Goal: Book appointment/travel/reservation

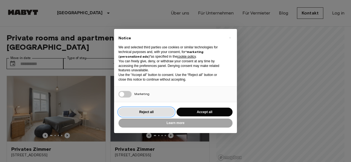
click at [137, 111] on button "Reject all" at bounding box center [146, 112] width 56 height 9
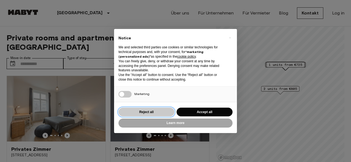
click at [131, 113] on button "Reject all" at bounding box center [146, 112] width 56 height 9
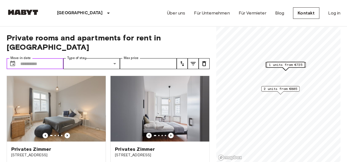
click at [36, 58] on input "Move-in date" at bounding box center [41, 63] width 43 height 11
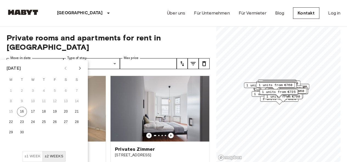
click at [81, 70] on icon "Next month" at bounding box center [79, 68] width 7 height 7
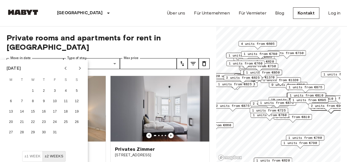
click at [81, 69] on icon "Next month" at bounding box center [79, 68] width 7 height 7
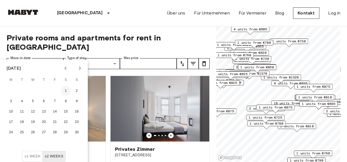
click at [65, 91] on button "1" at bounding box center [66, 91] width 10 height 10
type input "**********"
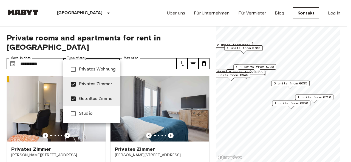
type input "**********"
click at [197, 144] on div at bounding box center [175, 81] width 351 height 162
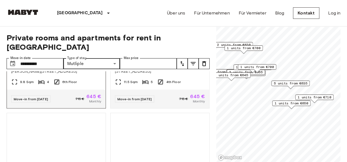
scroll to position [904, 0]
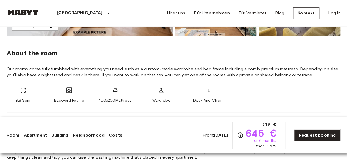
scroll to position [192, 0]
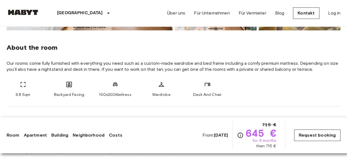
click at [315, 141] on link "Request booking" at bounding box center [317, 136] width 46 height 12
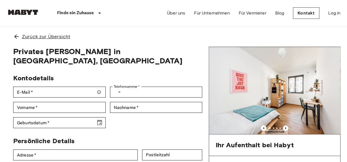
click at [175, 40] on div "Zurück zur Übersicht" at bounding box center [173, 37] width 333 height 20
